Goal: Register for event/course

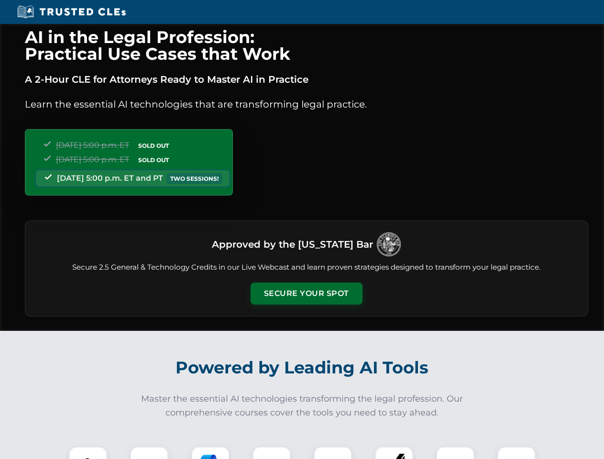
click at [306, 294] on button "Secure Your Spot" at bounding box center [307, 294] width 112 height 22
click at [88, 453] on img at bounding box center [88, 466] width 28 height 28
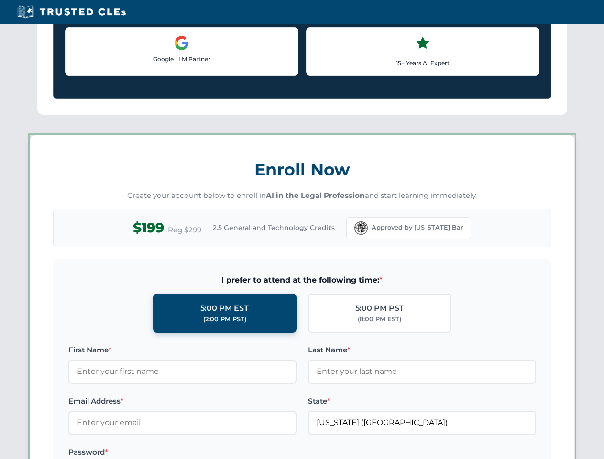
click at [211, 453] on label "Password *" at bounding box center [182, 452] width 228 height 11
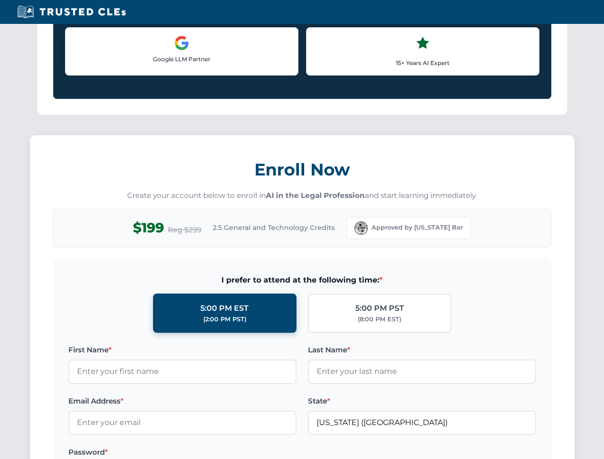
scroll to position [939, 0]
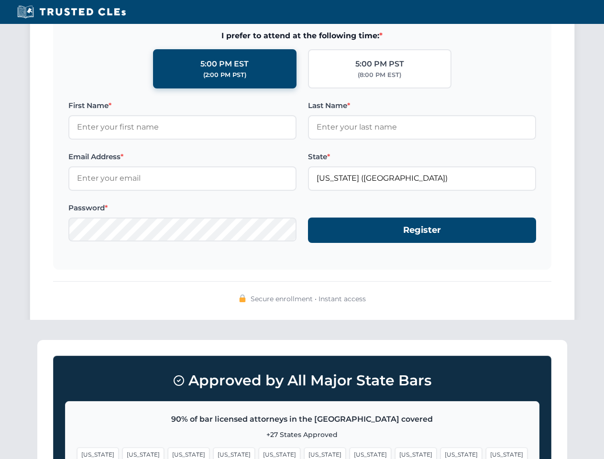
click at [441, 453] on span "[US_STATE]" at bounding box center [462, 455] width 42 height 14
